Goal: Understand process/instructions: Learn how to perform a task or action

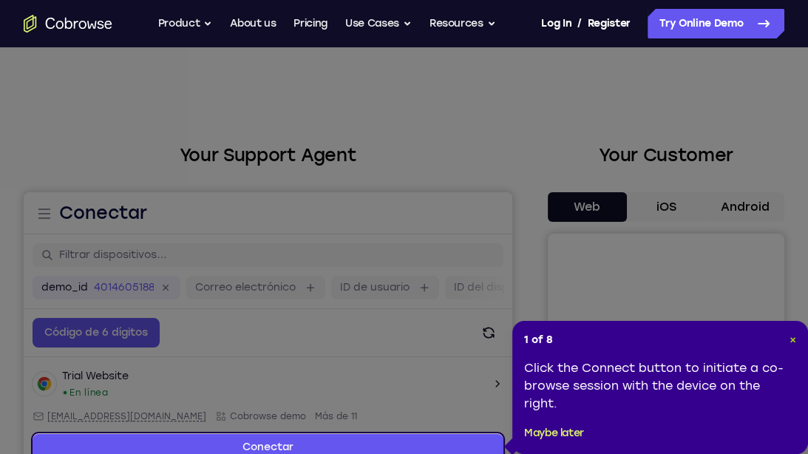
click at [795, 337] on span "×" at bounding box center [793, 340] width 7 height 13
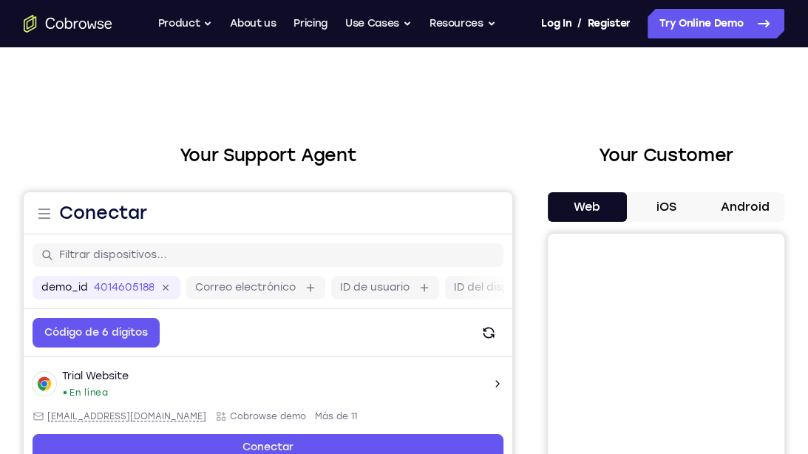
click at [743, 219] on button "Android" at bounding box center [745, 207] width 79 height 30
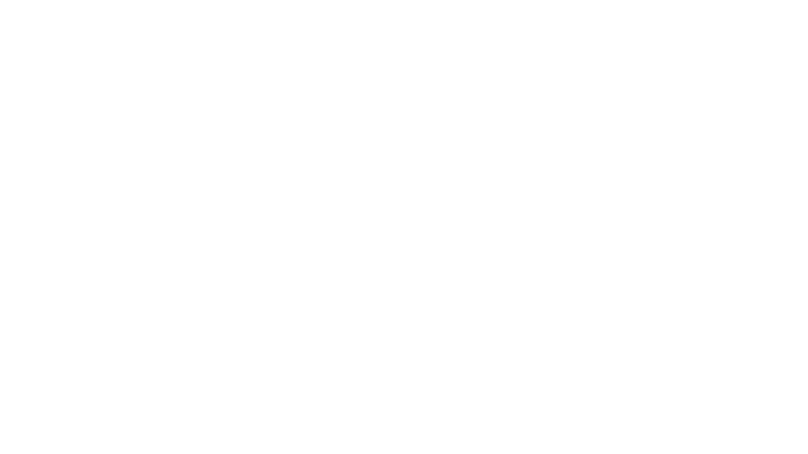
scroll to position [164, 0]
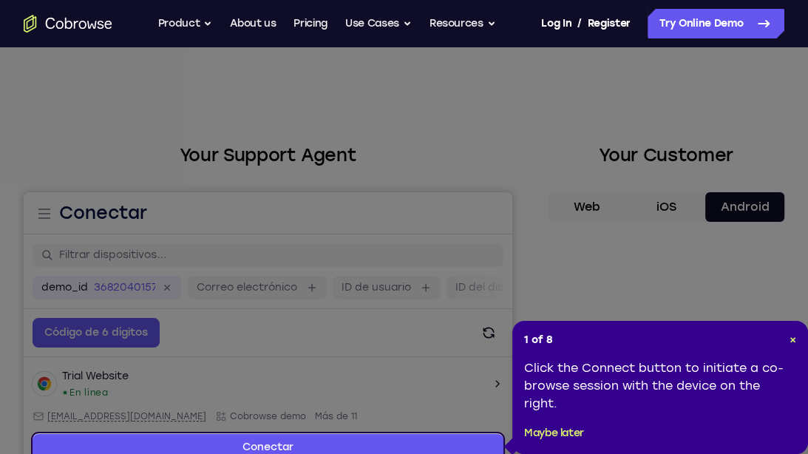
click at [699, 322] on div "1 of 8 × Click the Connect button to initiate a co-browse session with the devi…" at bounding box center [661, 387] width 296 height 133
click at [794, 340] on span "×" at bounding box center [793, 340] width 7 height 13
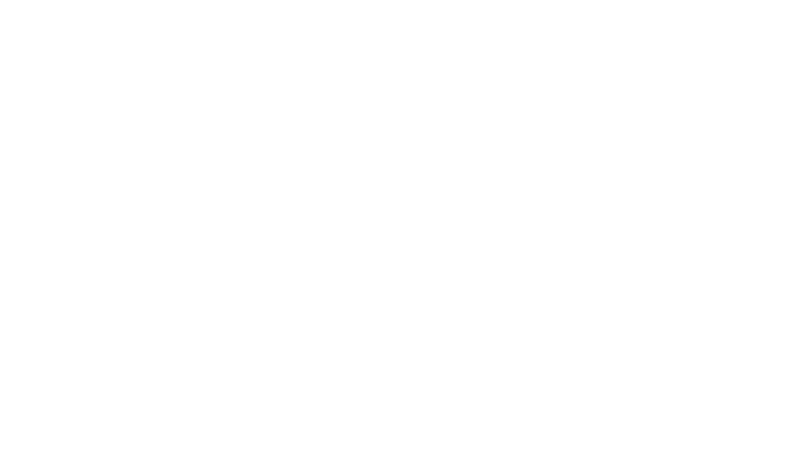
scroll to position [189, 0]
